Goal: Transaction & Acquisition: Purchase product/service

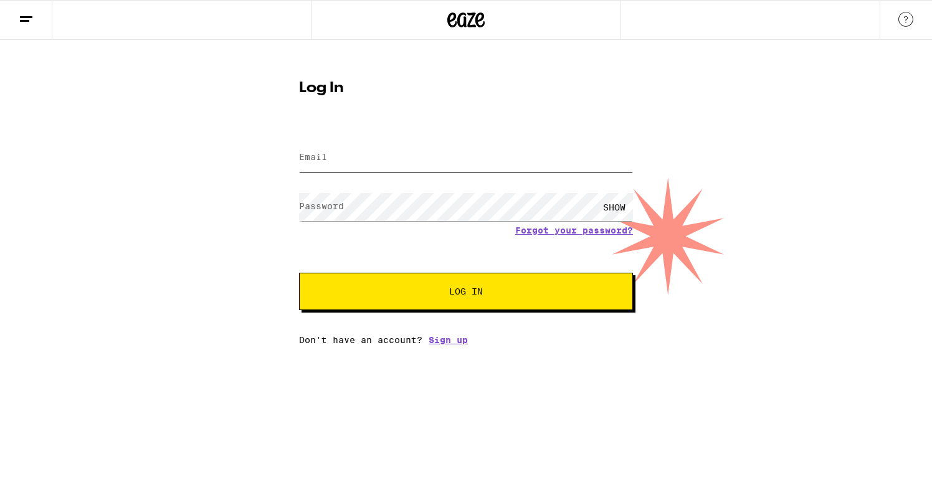
type input "[EMAIL_ADDRESS][DOMAIN_NAME]"
click at [466, 293] on button "Log In" at bounding box center [466, 291] width 334 height 37
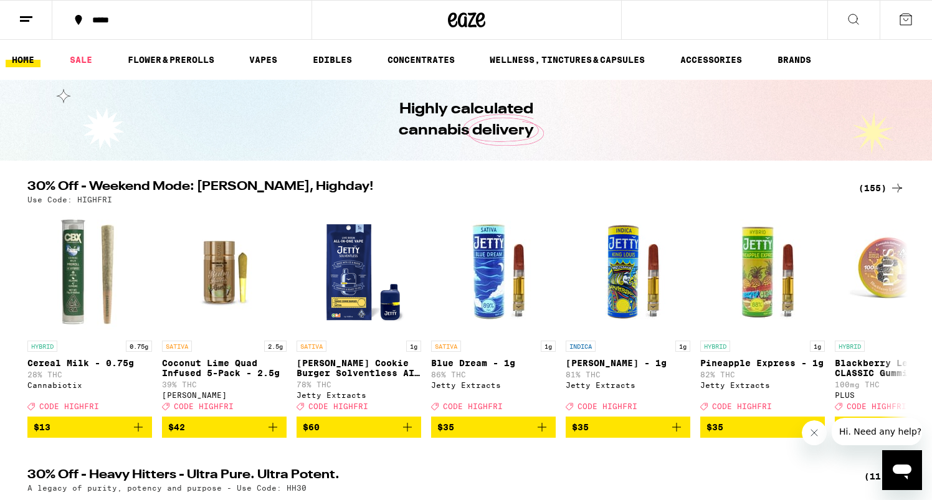
click at [26, 14] on icon at bounding box center [26, 19] width 15 height 15
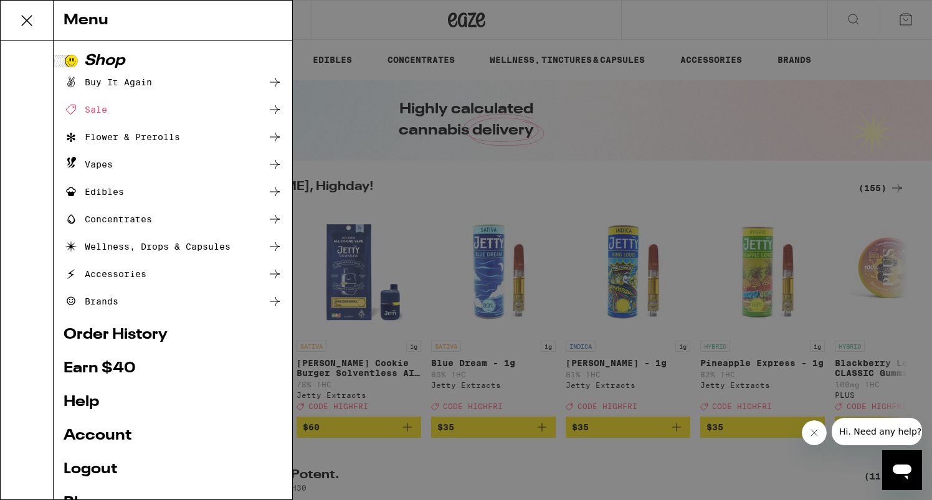
click at [342, 184] on div "Menu Shop Buy It Again Sale Flower & Prerolls Vapes Edibles Concentrates Wellne…" at bounding box center [466, 250] width 932 height 500
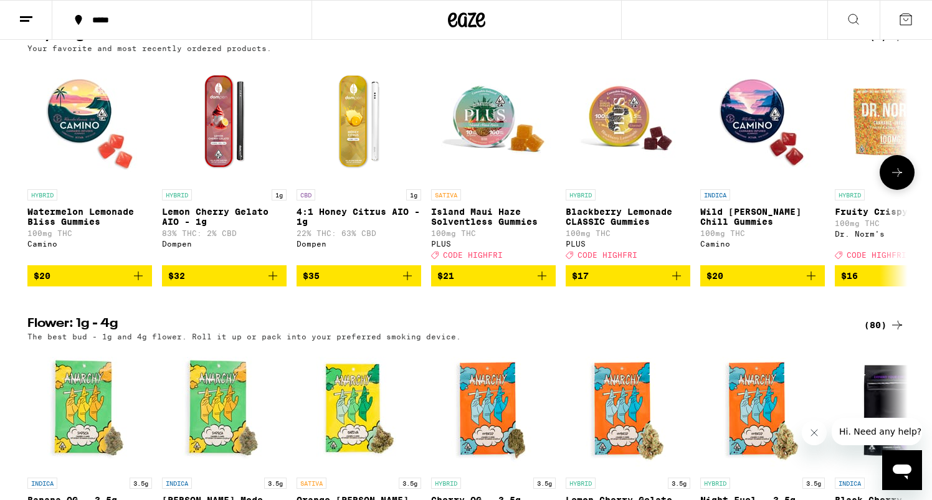
click at [84, 138] on img "Open page for Watermelon Lemonade Bliss Gummies from Camino" at bounding box center [89, 121] width 125 height 125
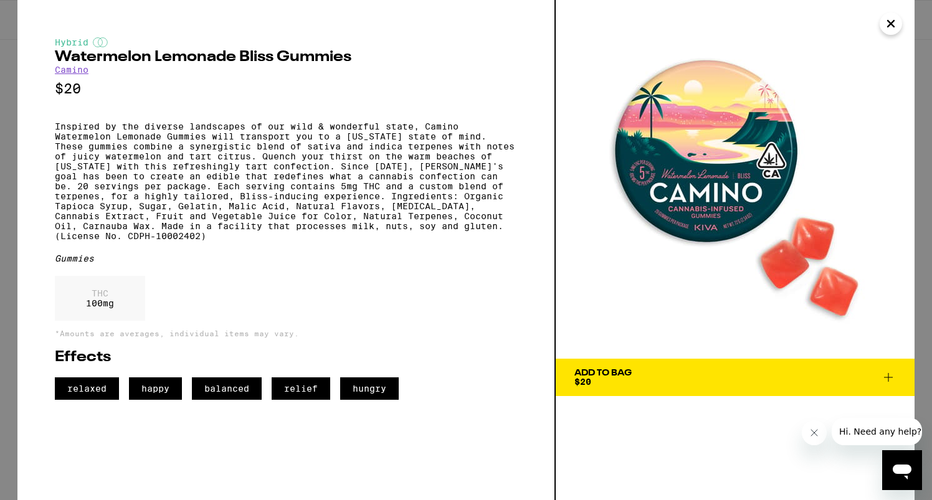
click at [890, 24] on icon "Close" at bounding box center [891, 24] width 6 height 6
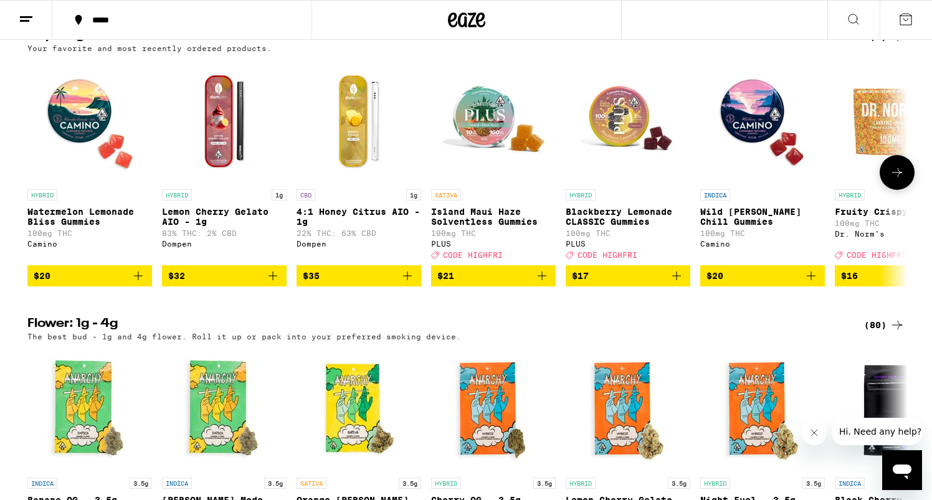
click at [495, 155] on img "Open page for Island Maui Haze Solventless Gummies from PLUS" at bounding box center [493, 121] width 125 height 125
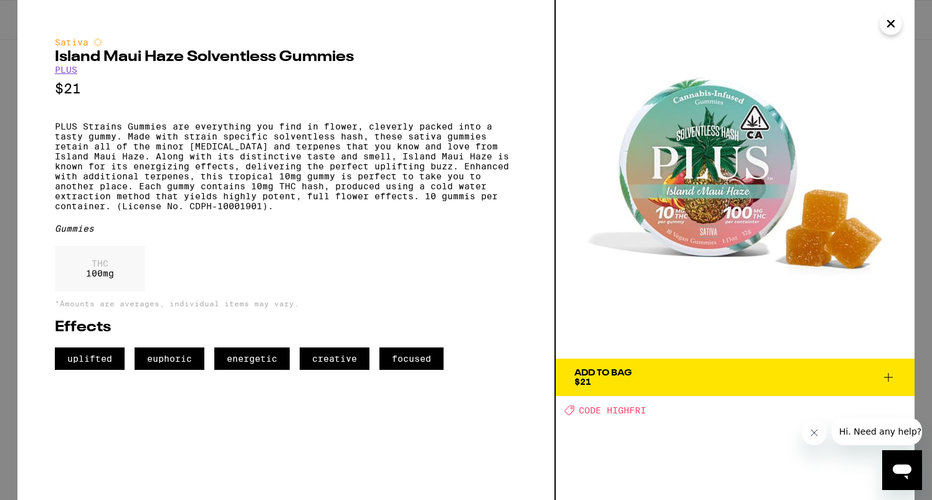
click at [893, 27] on icon "Close" at bounding box center [891, 23] width 15 height 19
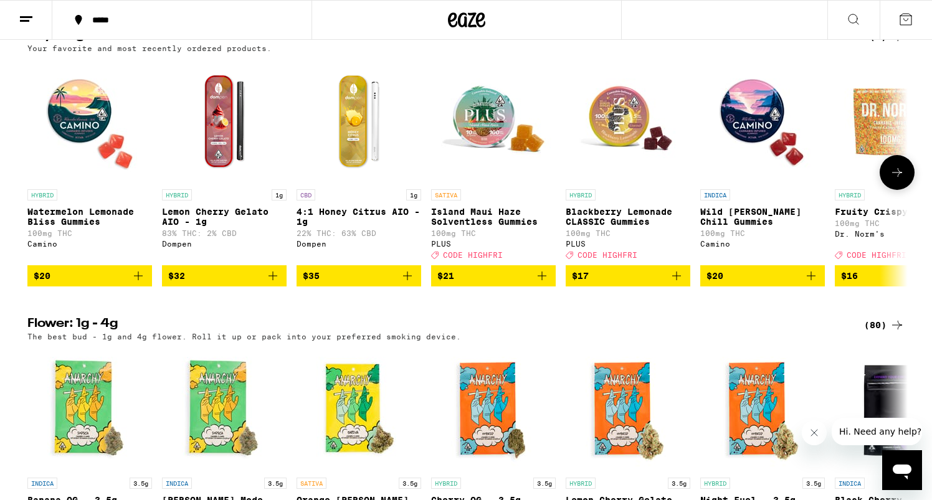
click at [544, 284] on icon "Add to bag" at bounding box center [542, 276] width 15 height 15
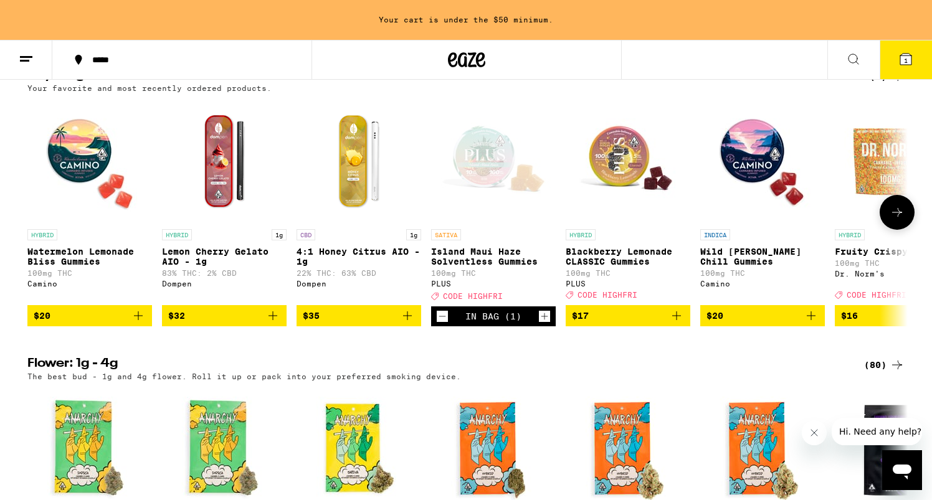
click at [542, 324] on icon "Increment" at bounding box center [544, 316] width 11 height 15
click at [544, 324] on icon "Increment" at bounding box center [544, 316] width 11 height 15
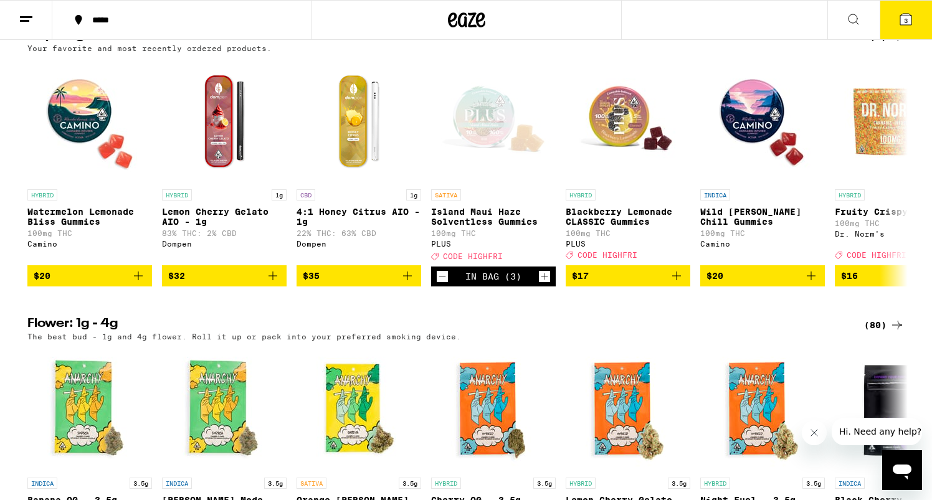
click at [898, 26] on button "3" at bounding box center [906, 20] width 52 height 39
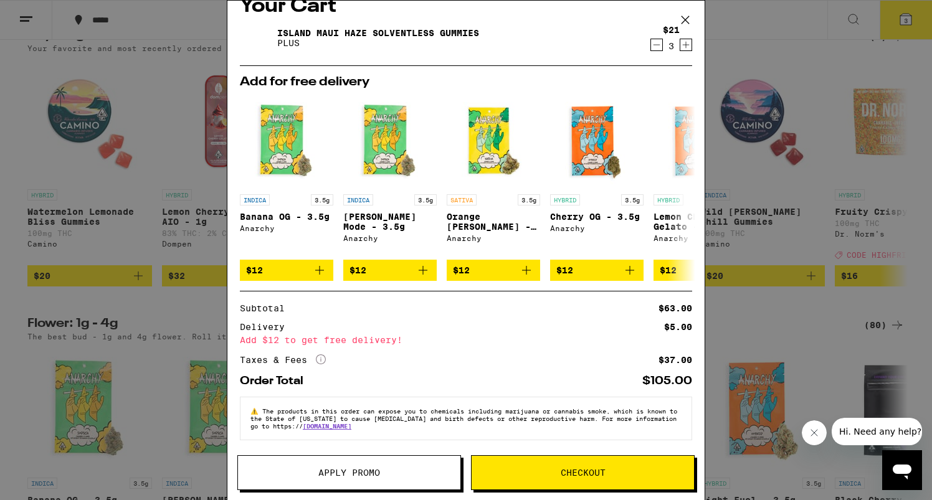
scroll to position [30, 0]
click at [381, 497] on div "Apply Promo Checkout" at bounding box center [465, 477] width 477 height 45
click at [388, 477] on button "Apply Promo" at bounding box center [349, 472] width 224 height 35
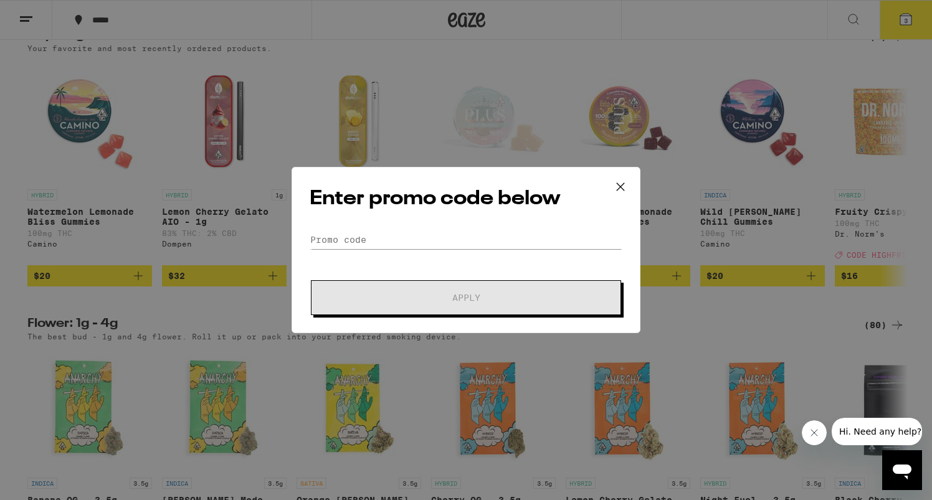
click at [472, 228] on div "Enter promo code below Promo Code Apply" at bounding box center [466, 250] width 349 height 166
click at [456, 242] on input "Promo Code" at bounding box center [466, 240] width 313 height 19
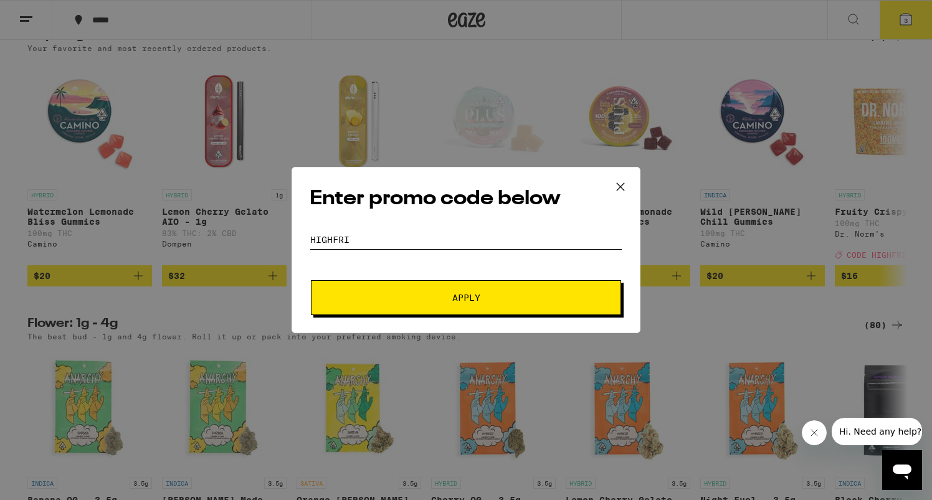
type input "highfri"
click at [466, 298] on button "Apply" at bounding box center [466, 297] width 310 height 35
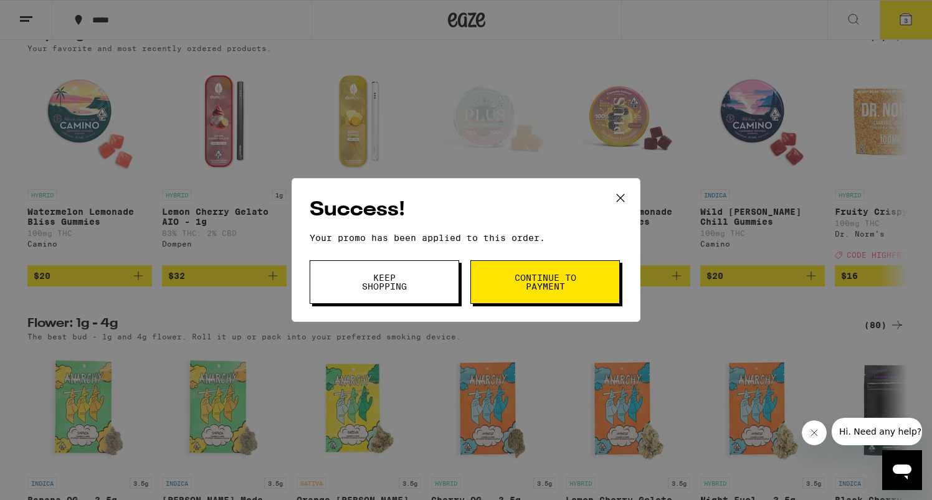
click at [499, 270] on button "Continue to payment" at bounding box center [545, 282] width 150 height 44
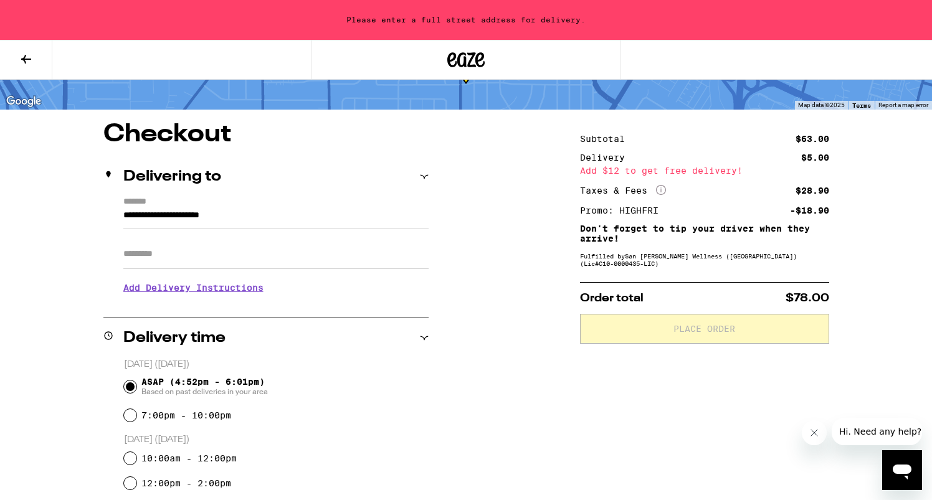
scroll to position [62, 0]
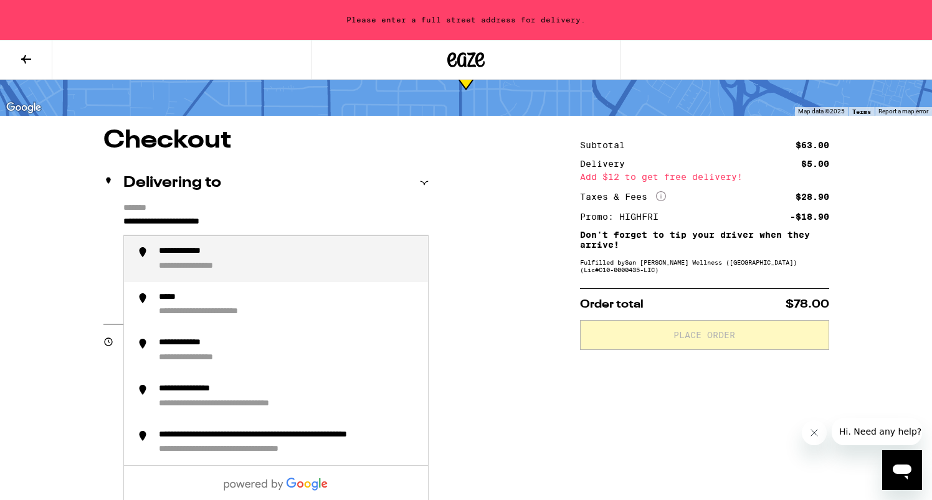
drag, startPoint x: 281, startPoint y: 225, endPoint x: 253, endPoint y: 203, distance: 35.5
click at [253, 203] on form "**********" at bounding box center [275, 219] width 305 height 32
type input "*"
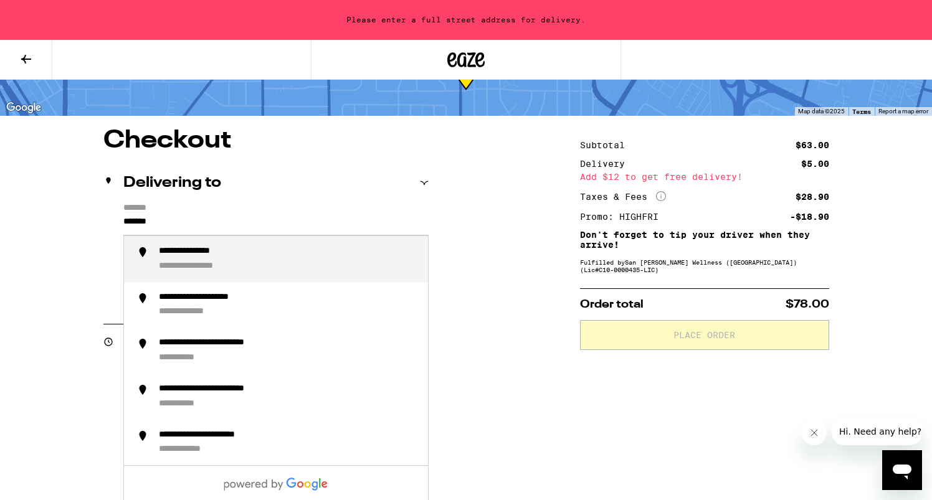
click at [260, 264] on div "**********" at bounding box center [288, 259] width 259 height 26
type input "**********"
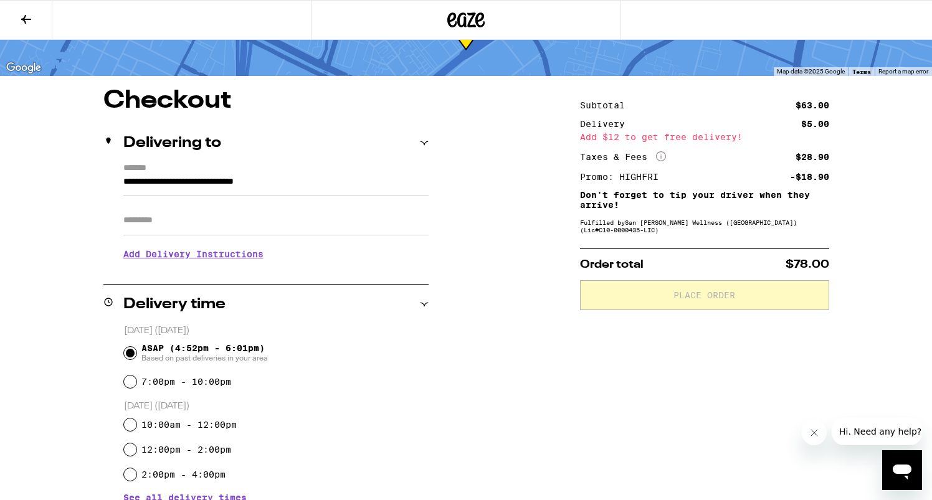
click at [267, 228] on input "Apt/Suite" at bounding box center [275, 221] width 305 height 30
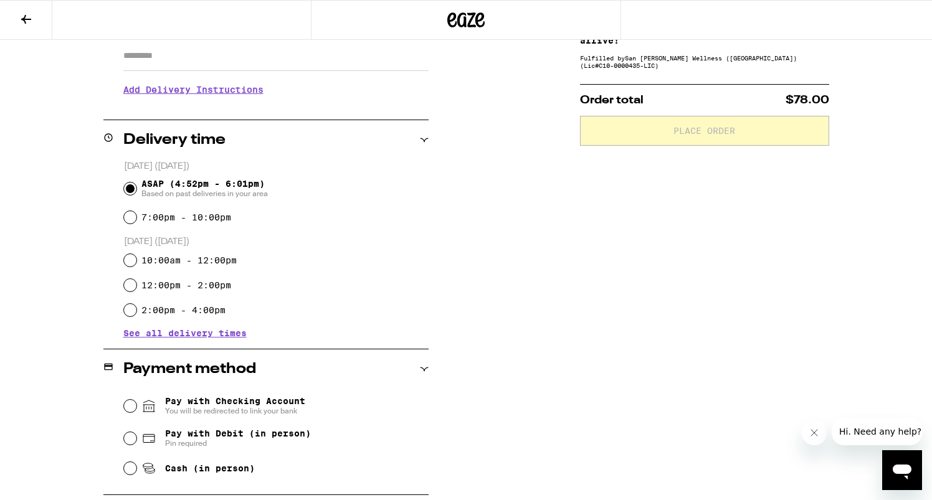
scroll to position [306, 0]
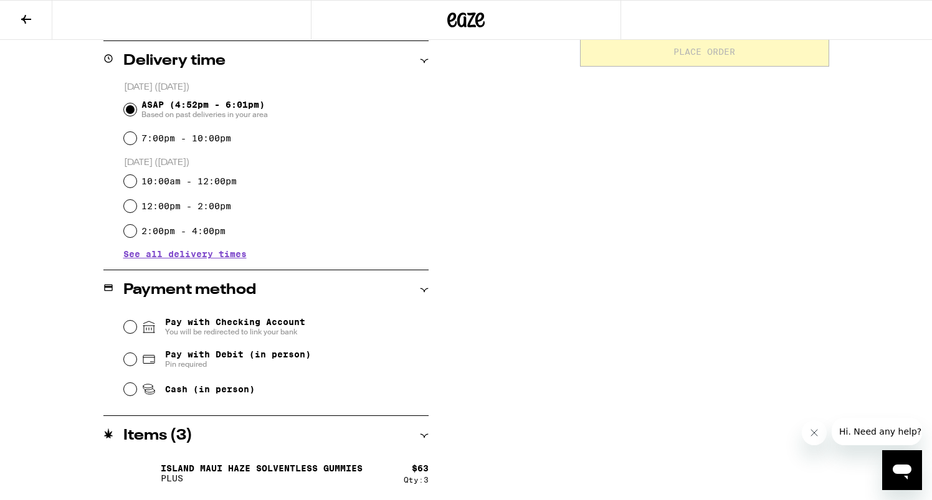
click at [132, 358] on input "Pay with Debit (in person) Pin required" at bounding box center [130, 359] width 12 height 12
radio input "true"
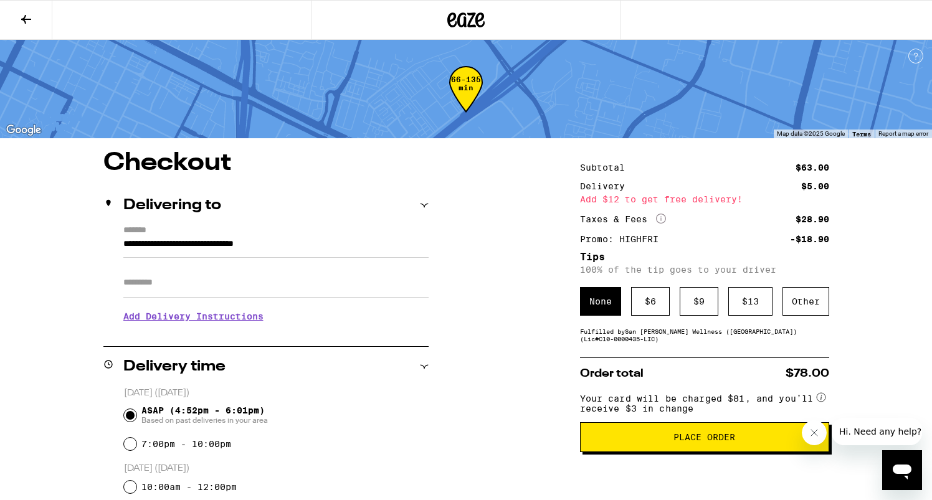
scroll to position [0, 0]
click at [636, 438] on button "Place Order" at bounding box center [704, 437] width 249 height 30
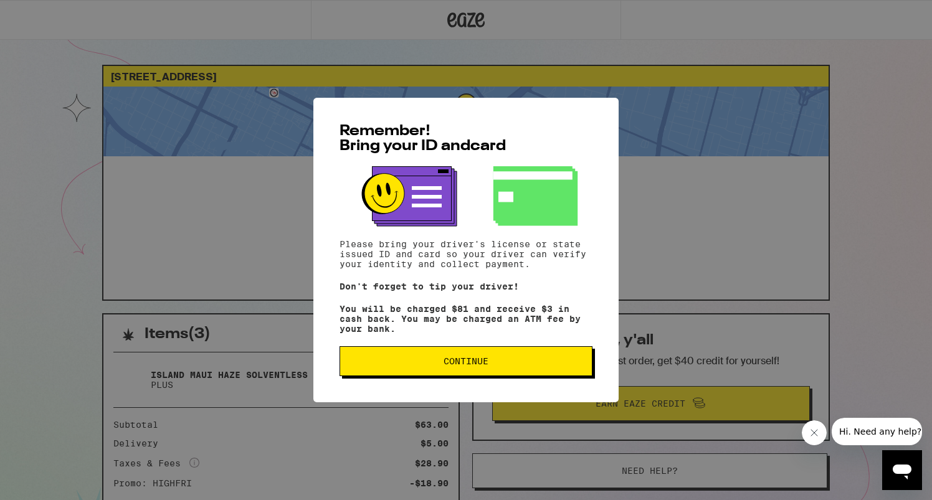
click at [514, 372] on button "Continue" at bounding box center [466, 361] width 253 height 30
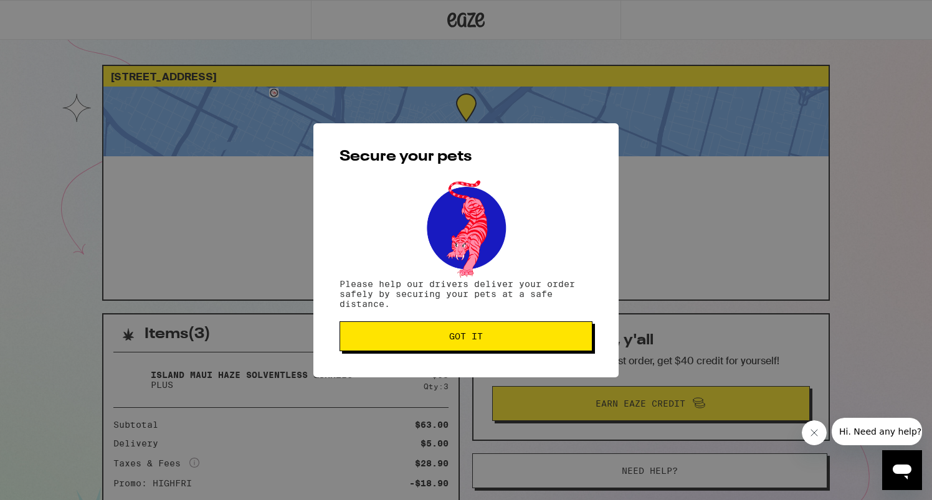
click at [511, 346] on button "Got it" at bounding box center [466, 337] width 253 height 30
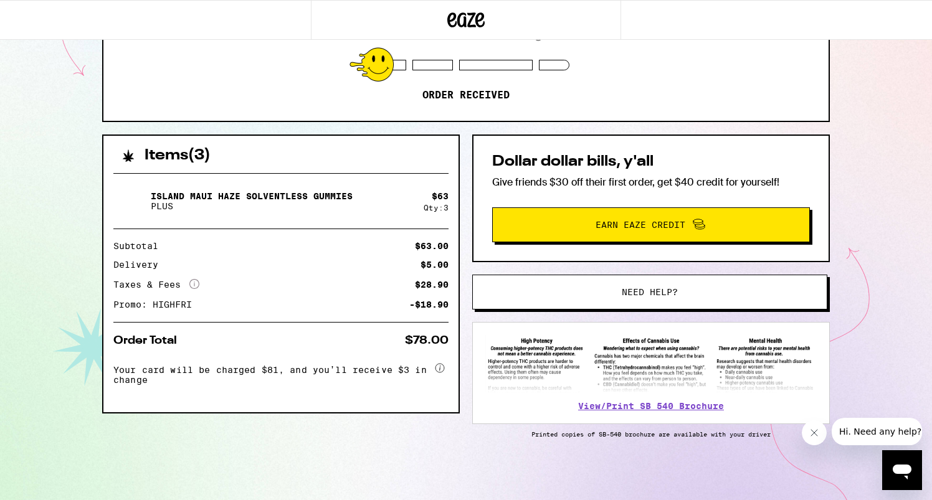
scroll to position [181, 0]
